Goal: Find specific fact: Find contact information

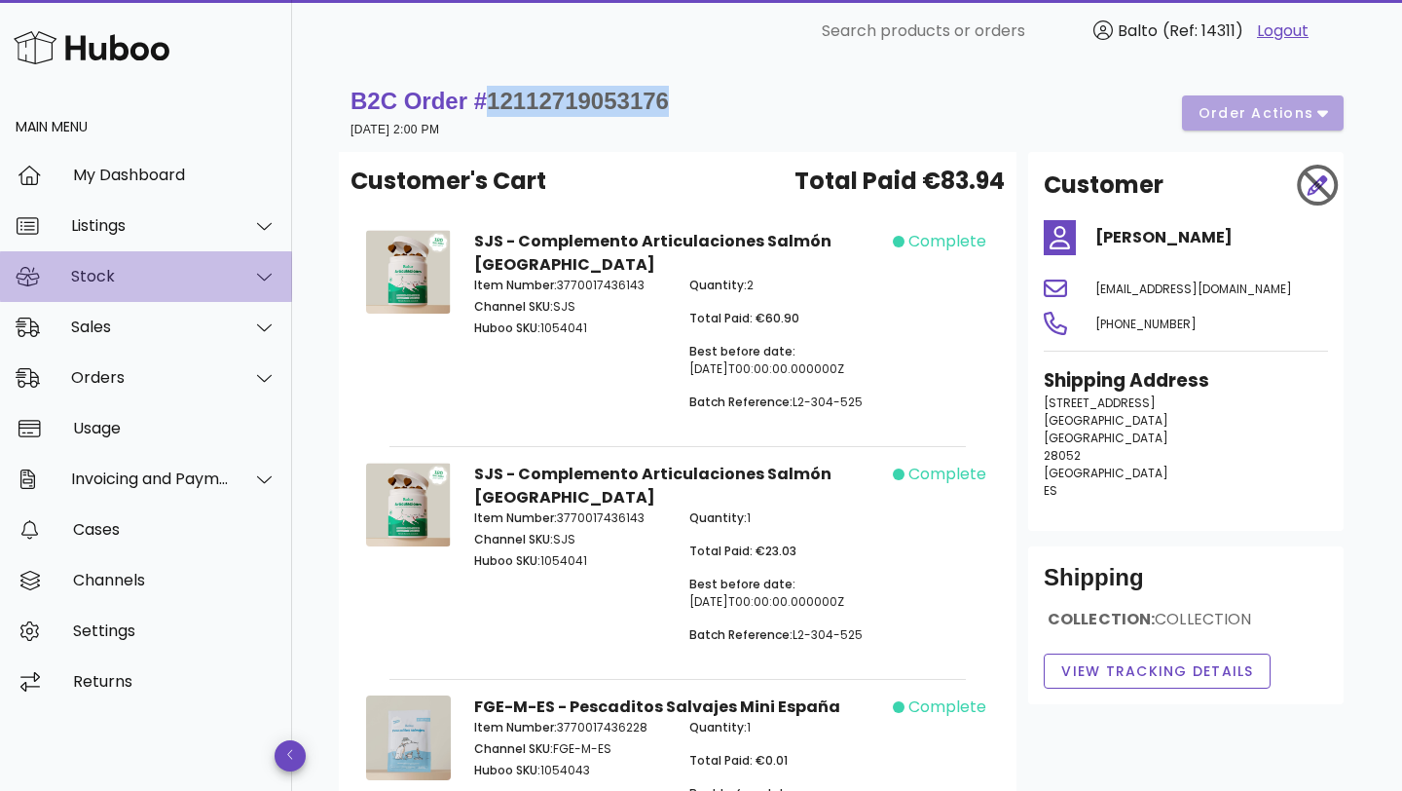
click at [158, 271] on div "Stock" at bounding box center [150, 276] width 159 height 18
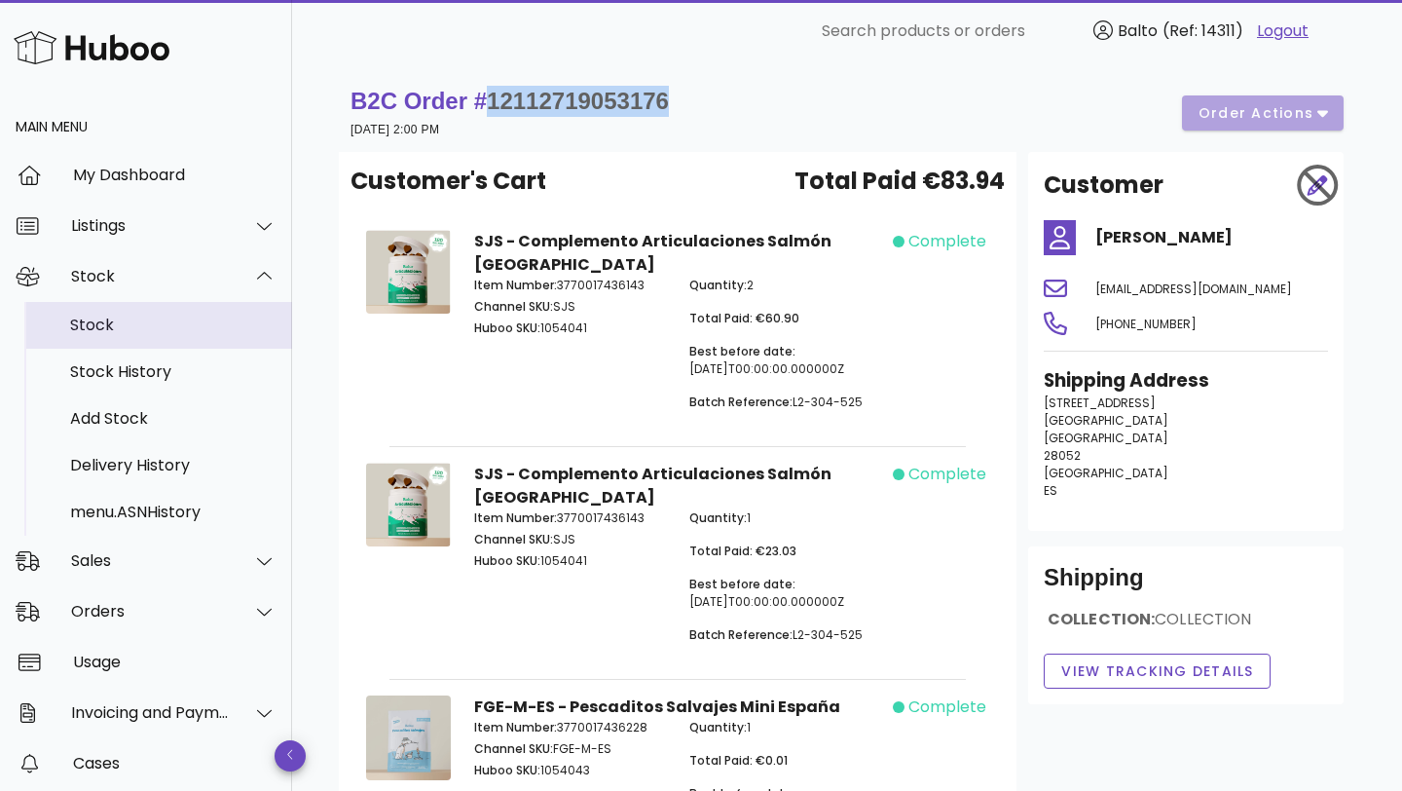
click at [133, 333] on div "Stock" at bounding box center [173, 324] width 206 height 18
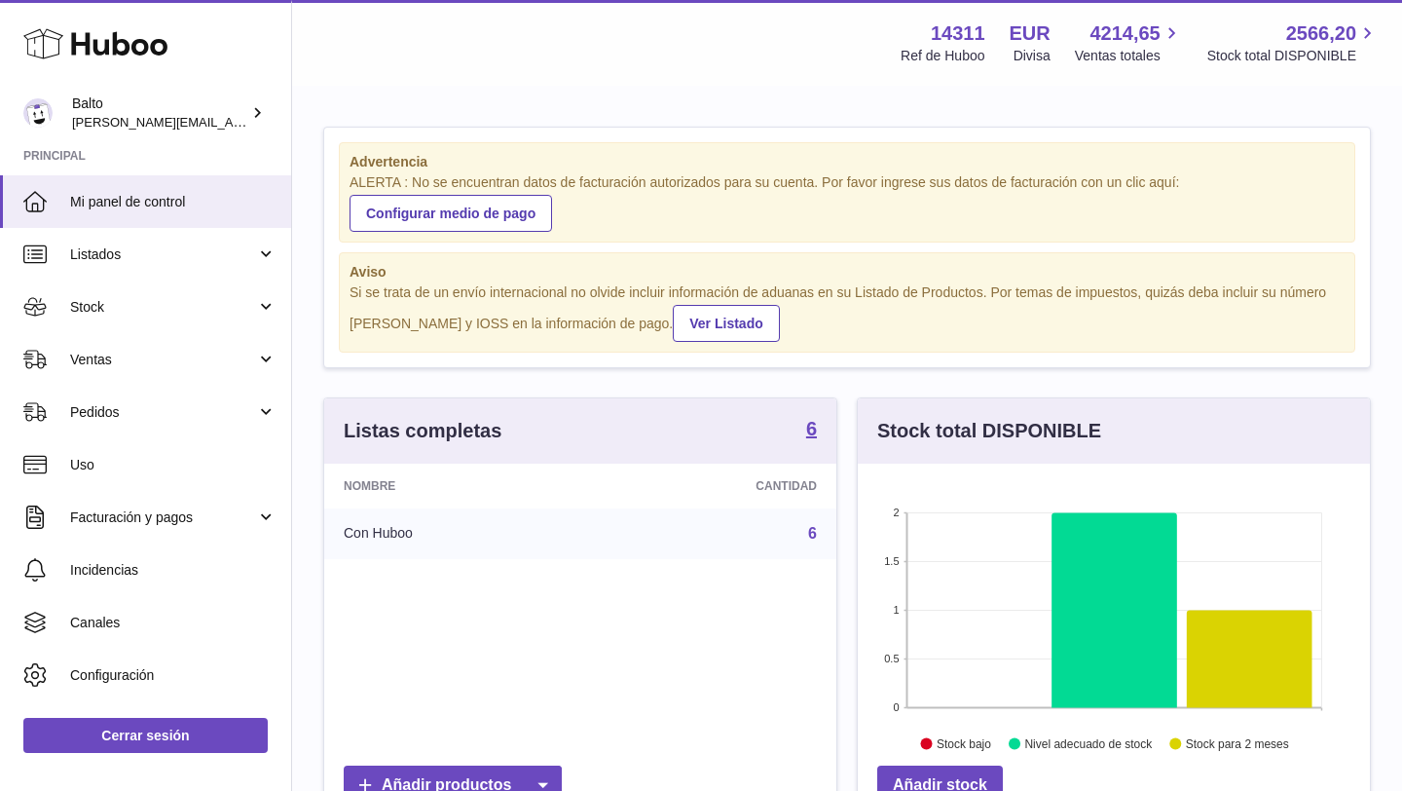
scroll to position [304, 512]
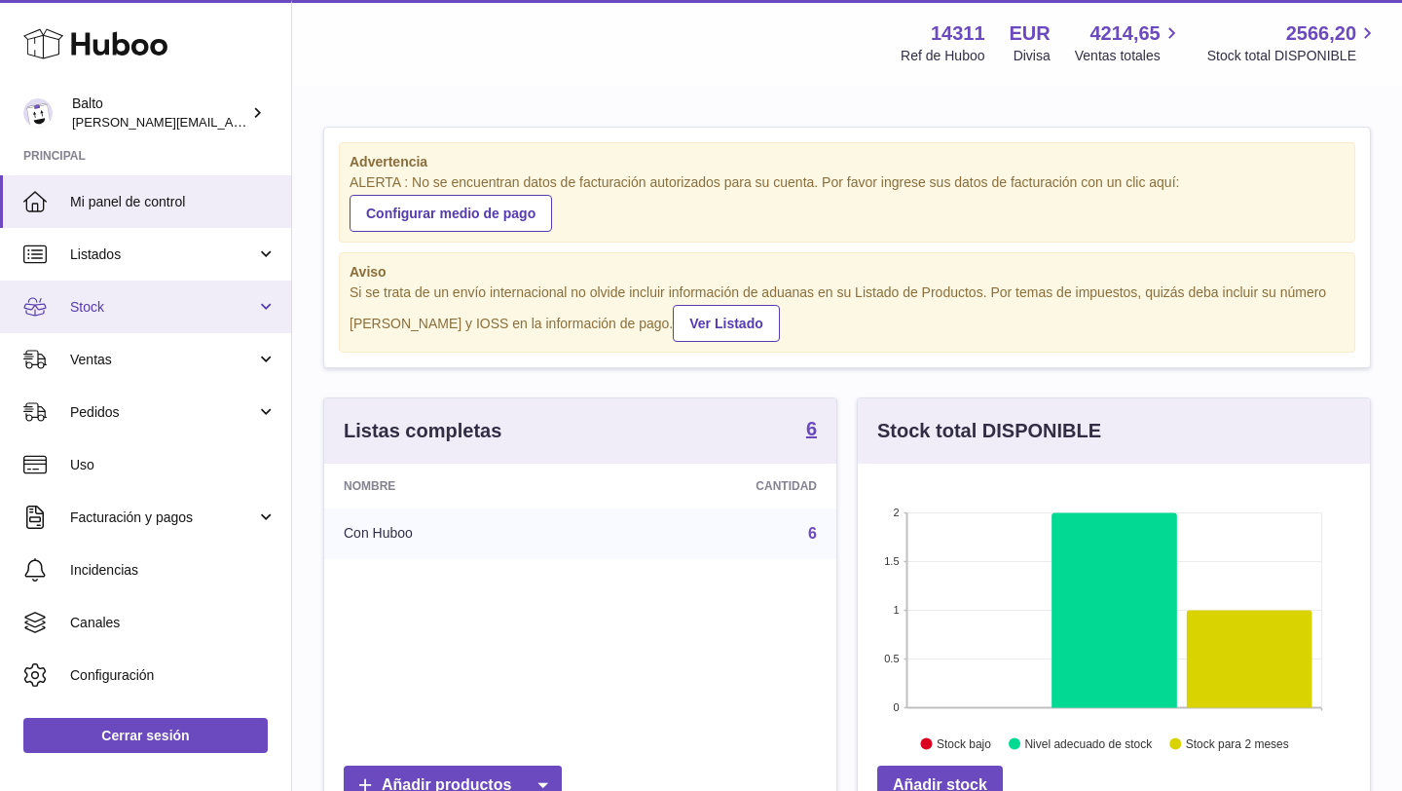
click at [152, 301] on span "Stock" at bounding box center [163, 307] width 186 height 18
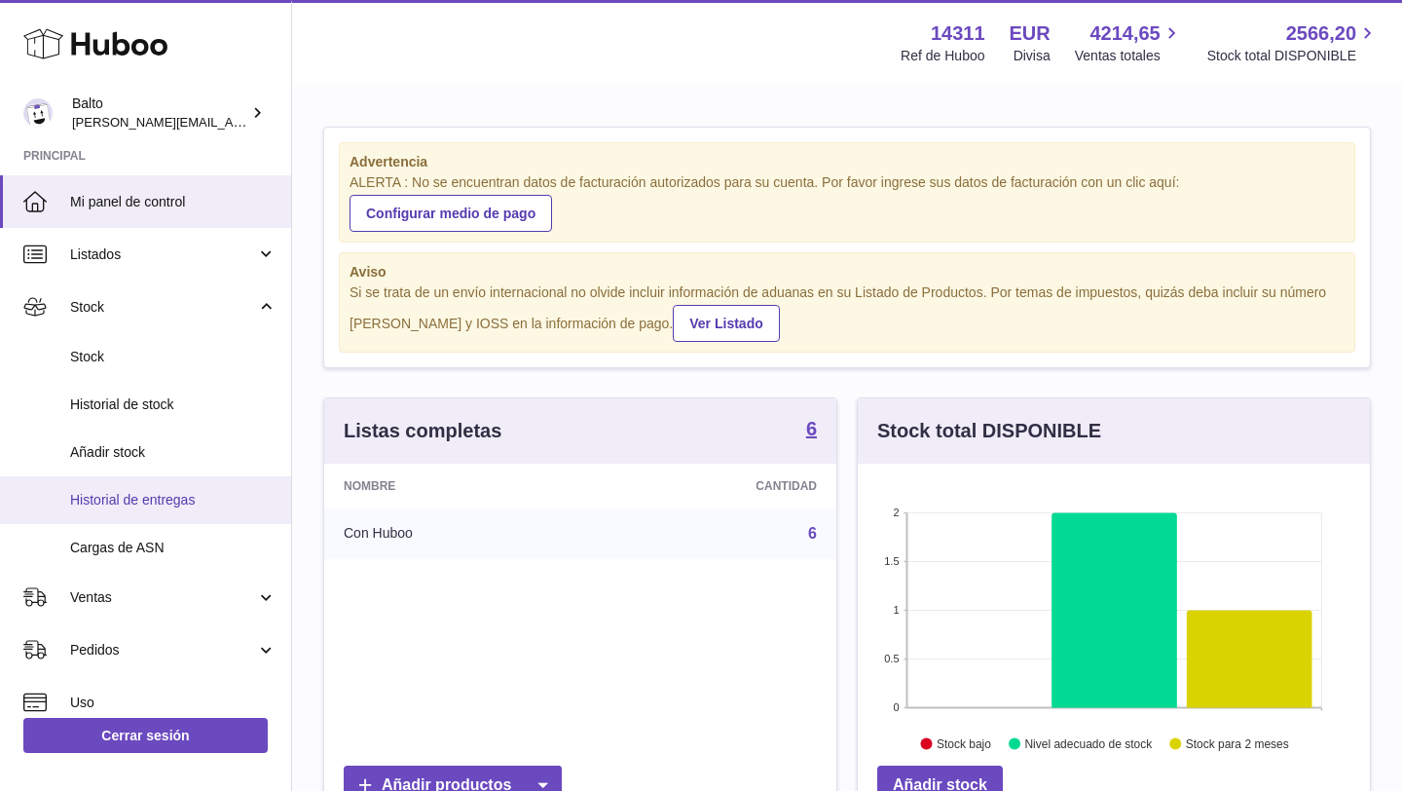
click at [151, 494] on span "Historial de entregas" at bounding box center [173, 500] width 206 height 18
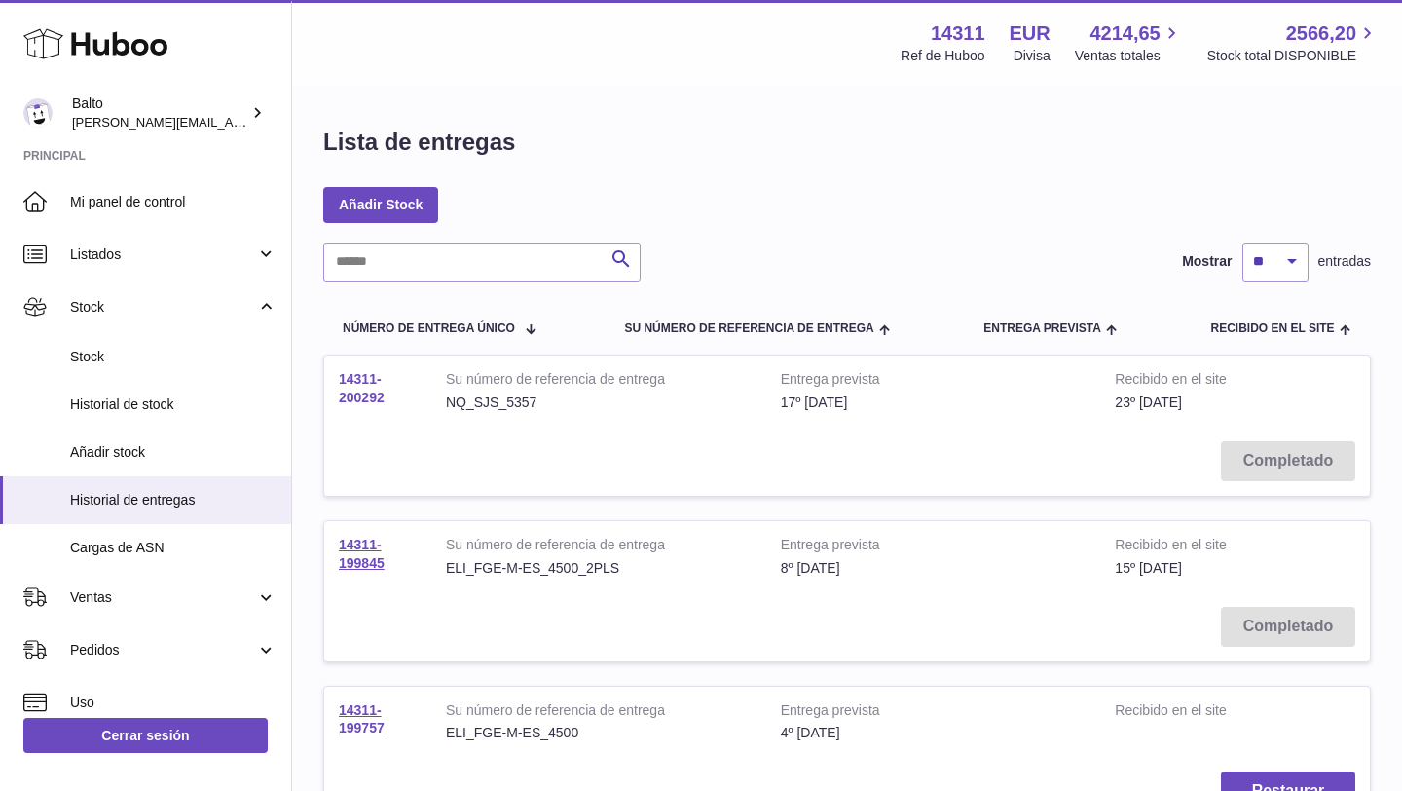
click at [374, 396] on link "14311-200292" at bounding box center [362, 388] width 46 height 34
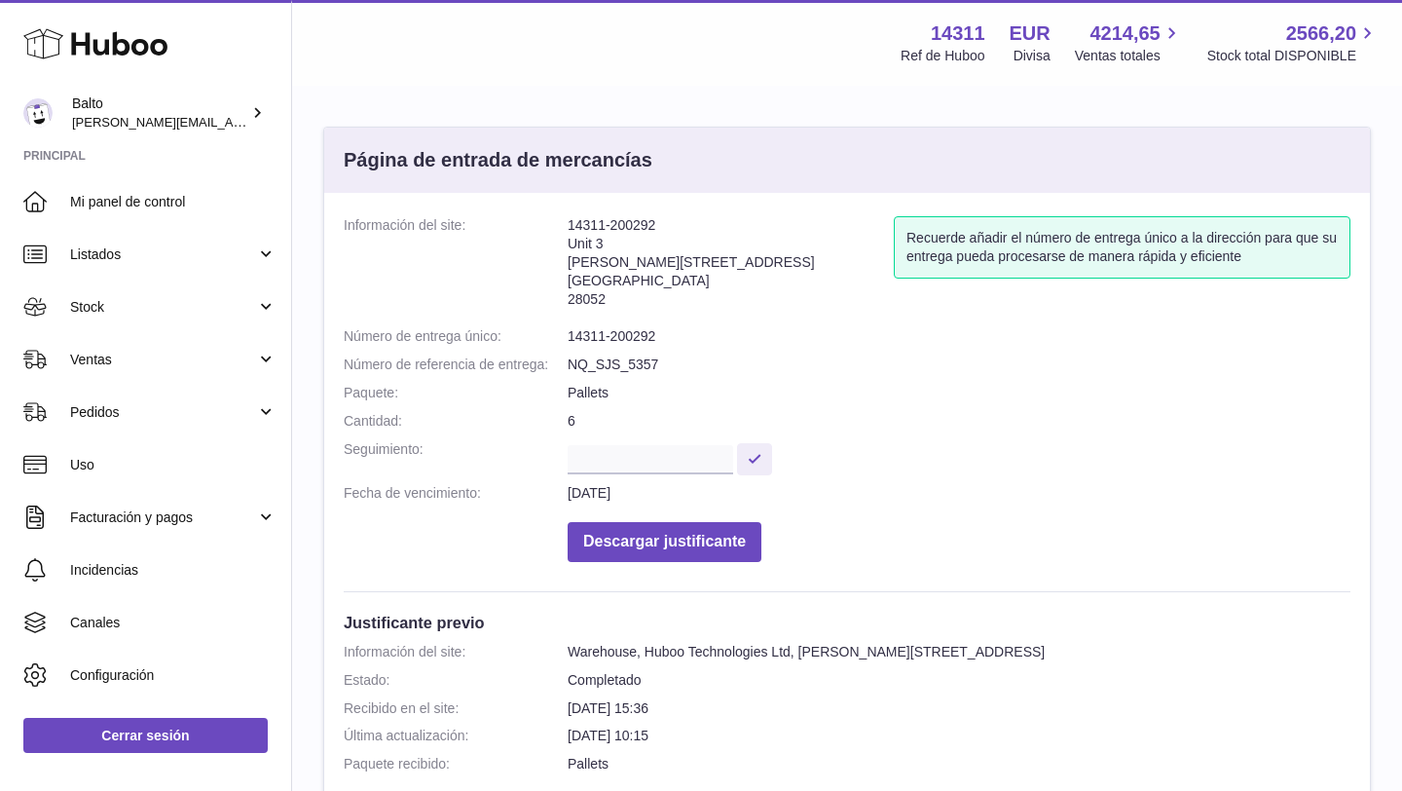
drag, startPoint x: 629, startPoint y: 299, endPoint x: 572, endPoint y: 267, distance: 65.8
click at [572, 267] on address "14311-200292 Unit 3 Calle de Cerceda 20 Madrid 28052" at bounding box center [731, 266] width 326 height 101
copy address "Calle de Cerceda 20 Madrid 28052"
drag, startPoint x: 643, startPoint y: 648, endPoint x: 1037, endPoint y: 659, distance: 394.5
click at [1037, 659] on dd "Warehouse, Huboo Technologies Ltd, Calle de Cerceda, 20, , Madrid, 28052" at bounding box center [959, 652] width 783 height 18
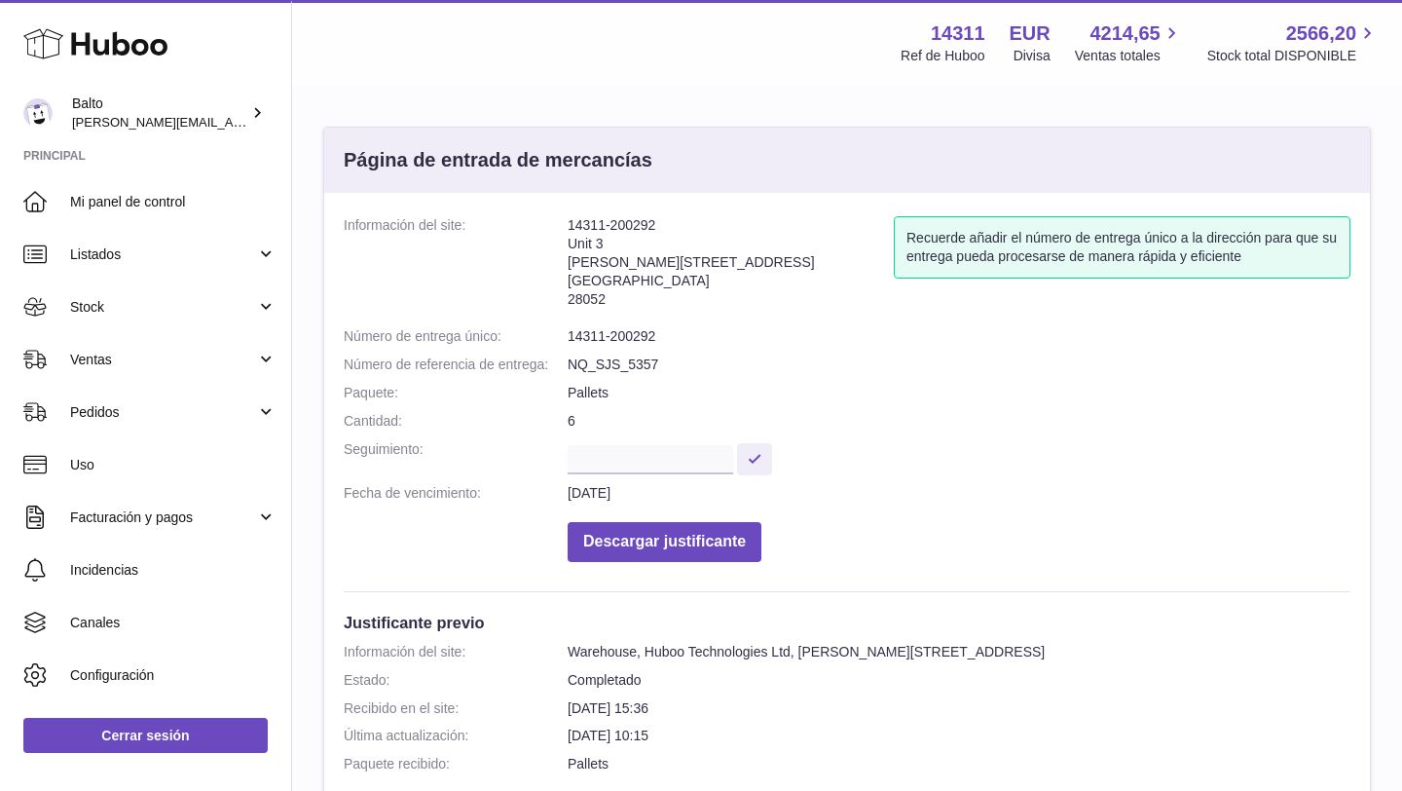
copy dd "Huboo Technologies Ltd, Calle de Cerceda, 20, , Madrid, 28052"
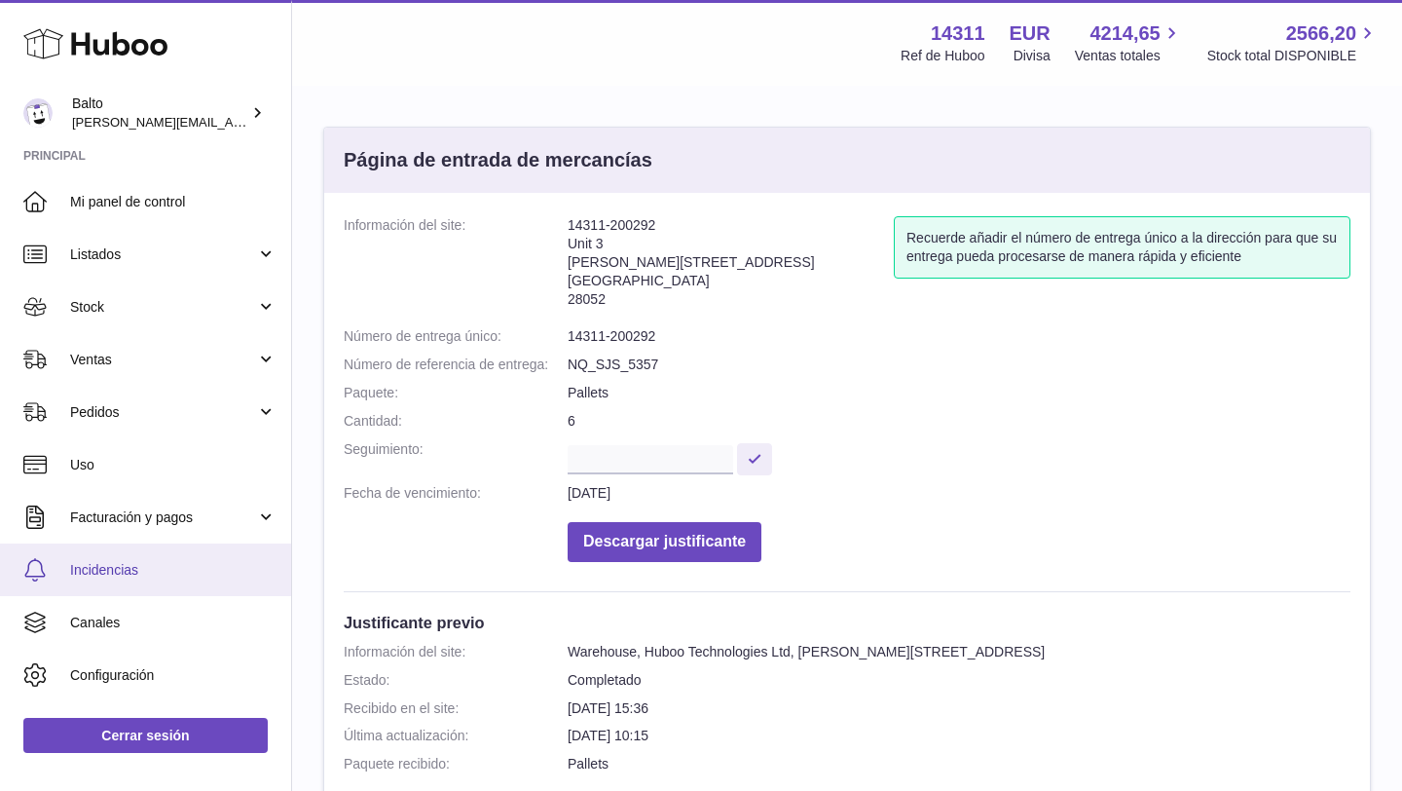
click at [133, 564] on span "Incidencias" at bounding box center [173, 570] width 206 height 18
click at [106, 574] on span "Incidencias" at bounding box center [173, 570] width 206 height 18
